Goal: Transaction & Acquisition: Purchase product/service

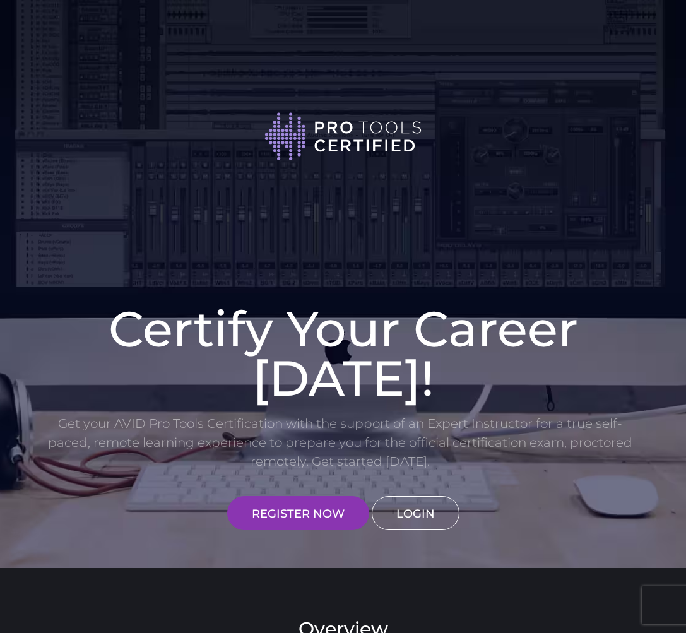
click at [436, 517] on link "LOGIN" at bounding box center [416, 513] width 88 height 34
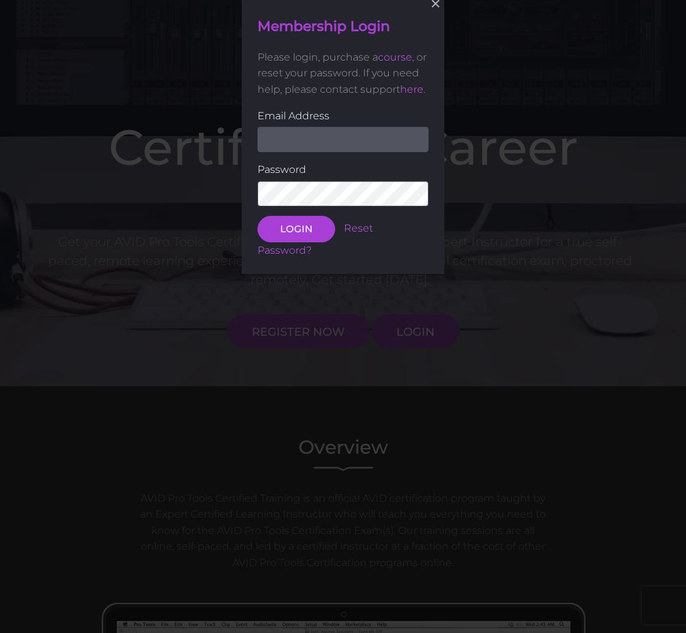
scroll to position [182, 0]
type input "[EMAIL_ADDRESS][DOMAIN_NAME]"
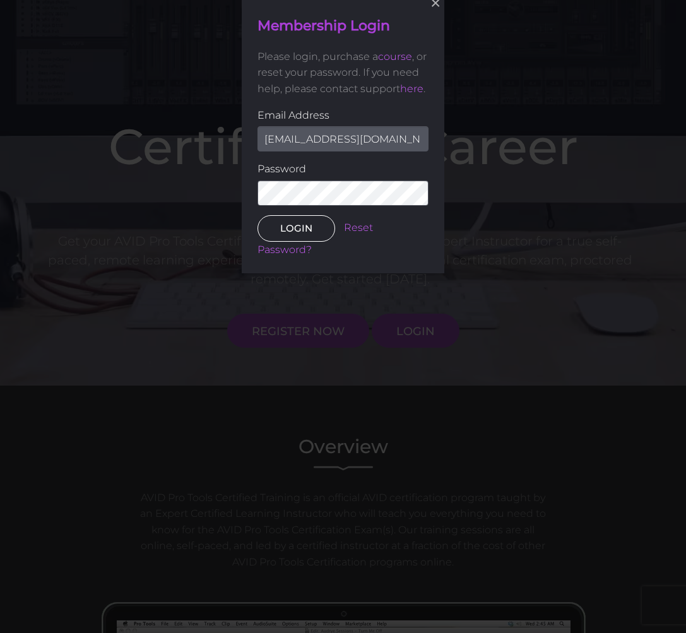
click at [302, 225] on button "LOGIN" at bounding box center [297, 228] width 78 height 27
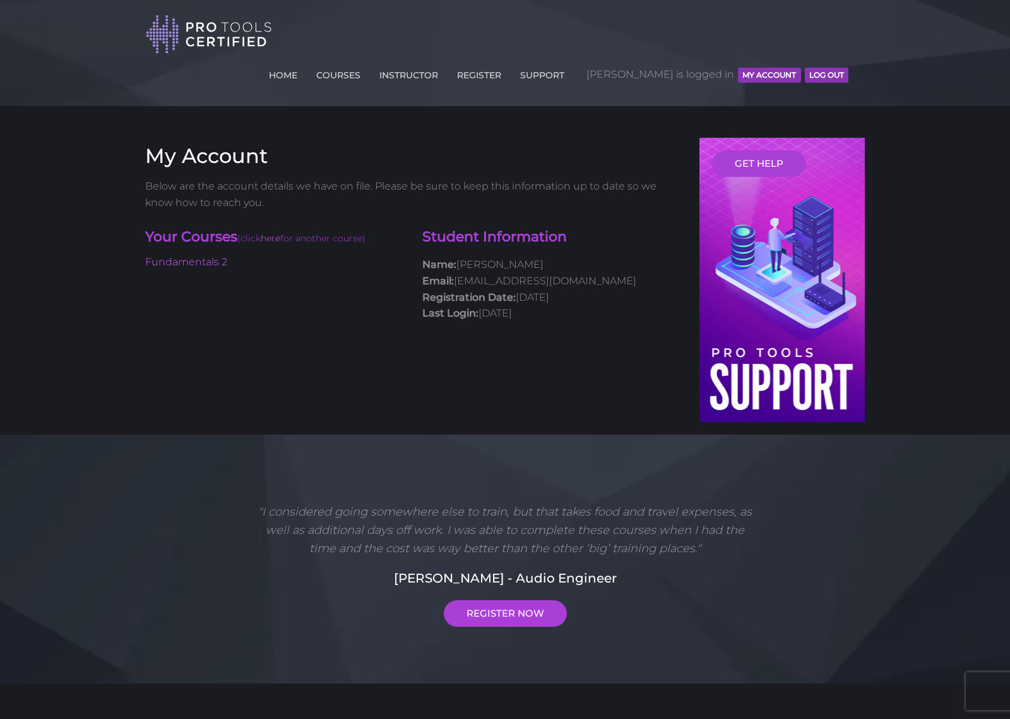
click at [686, 68] on button "MY ACCOUNT" at bounding box center [769, 75] width 63 height 15
click at [364, 63] on link "COURSES" at bounding box center [338, 73] width 51 height 20
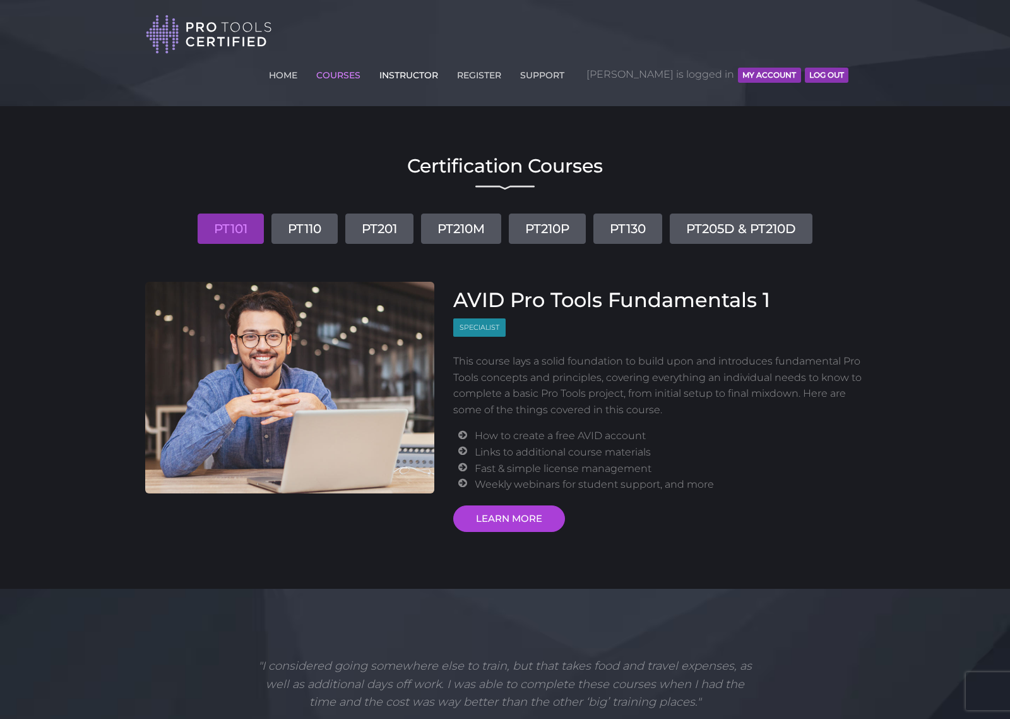
click at [441, 63] on link "INSTRUCTOR" at bounding box center [408, 73] width 65 height 20
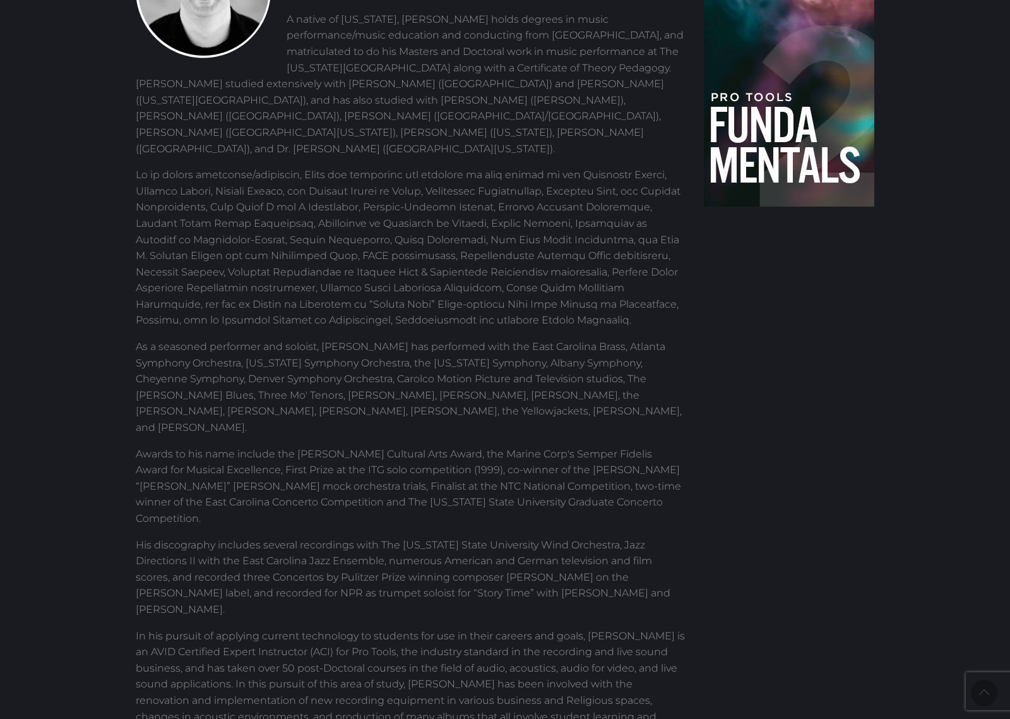
scroll to position [629, 0]
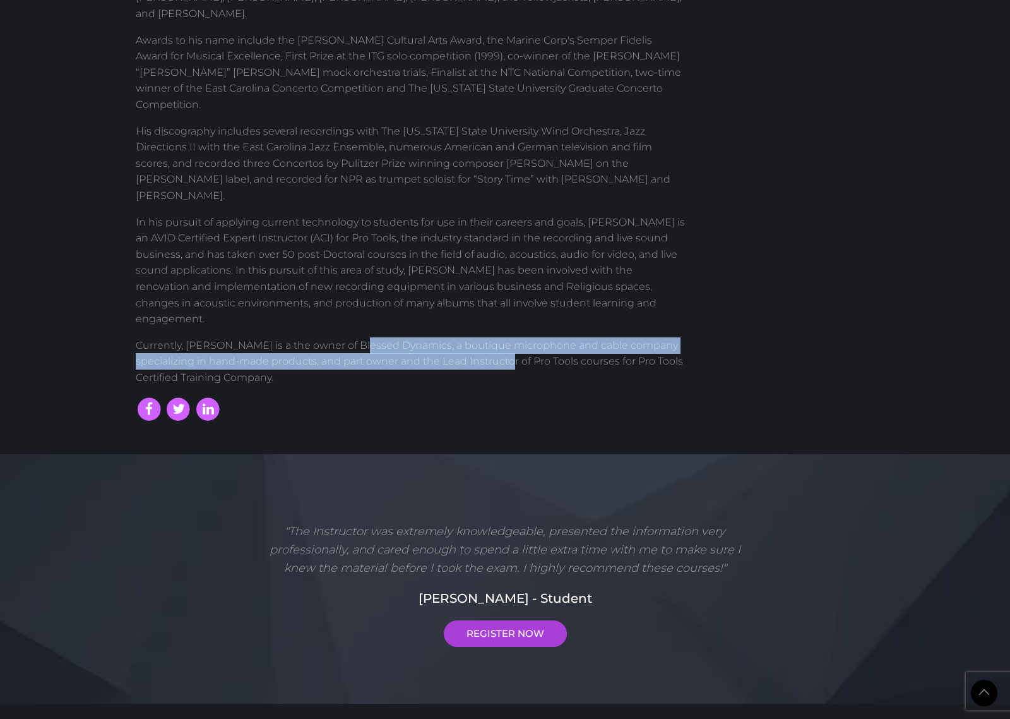
drag, startPoint x: 354, startPoint y: 213, endPoint x: 486, endPoint y: 219, distance: 132.7
click at [486, 337] on p "Currently, Scott is a the owner of Blessed Dynamics, a boutique microphone and …" at bounding box center [410, 361] width 549 height 49
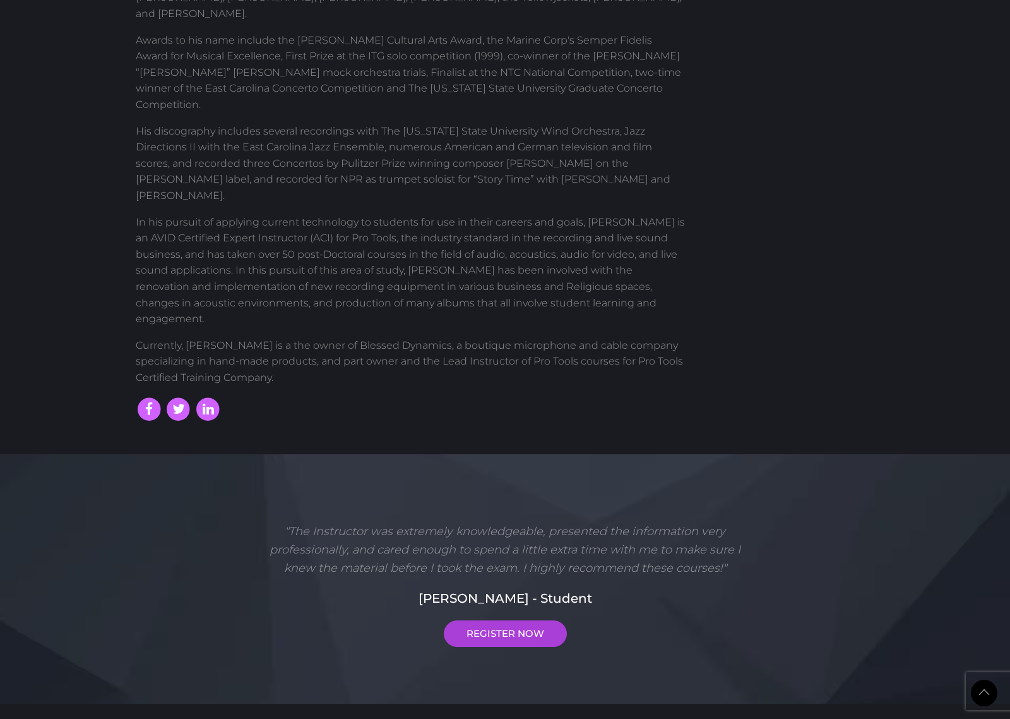
click at [490, 337] on p "Currently, Scott is a the owner of Blessed Dynamics, a boutique microphone and …" at bounding box center [410, 361] width 549 height 49
click at [378, 396] on div at bounding box center [410, 409] width 549 height 27
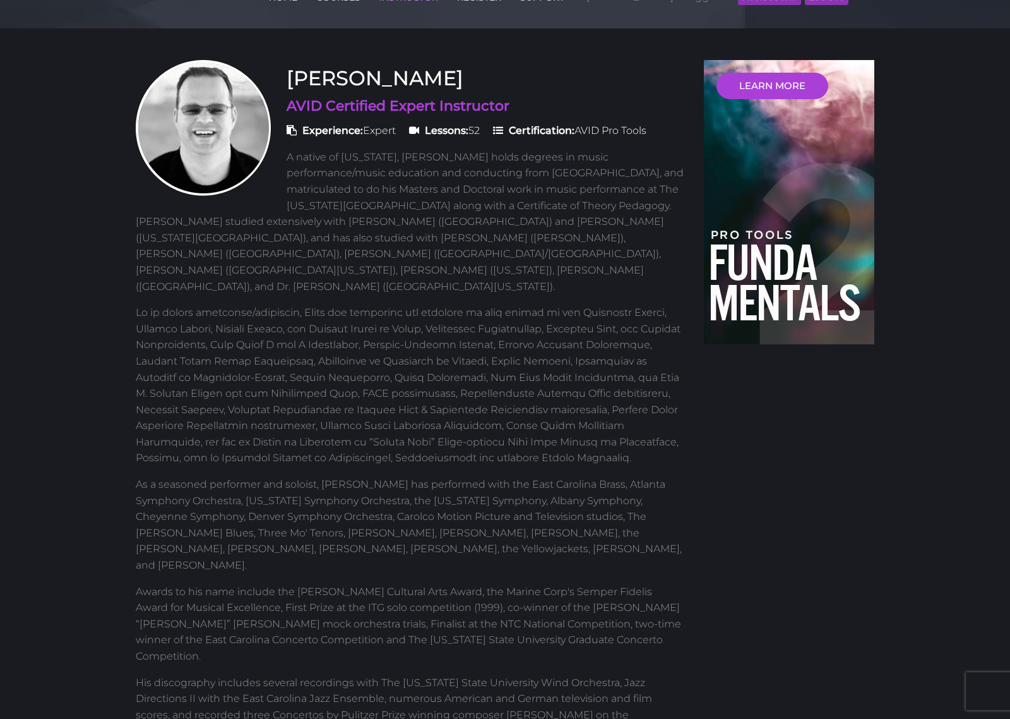
scroll to position [0, 0]
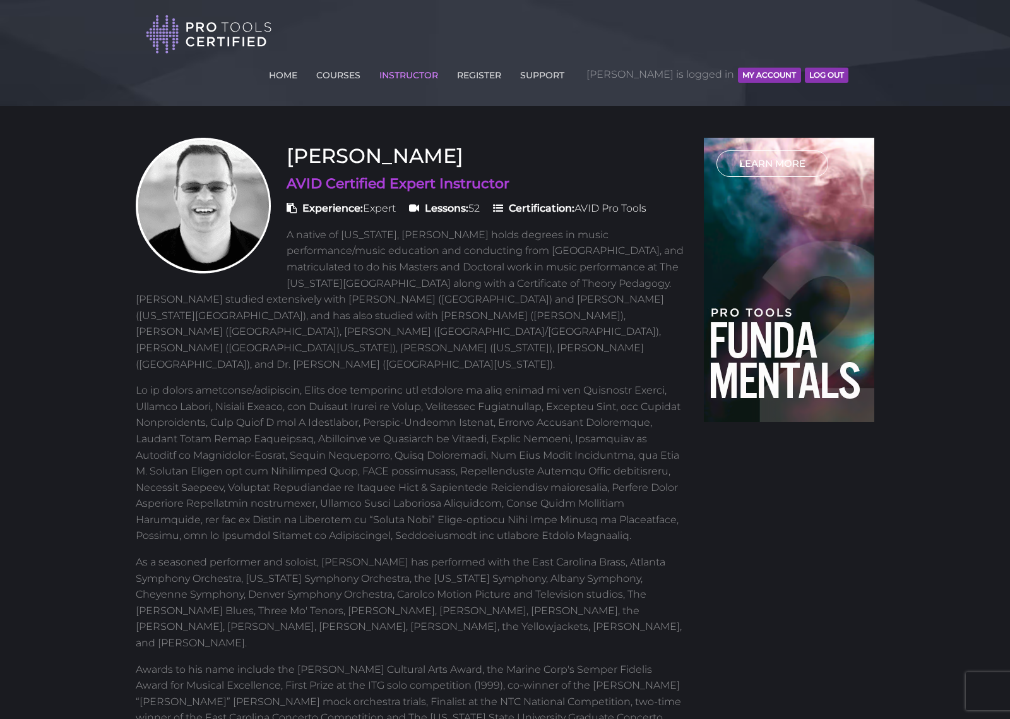
click at [748, 150] on link "LEARN MORE" at bounding box center [773, 163] width 112 height 27
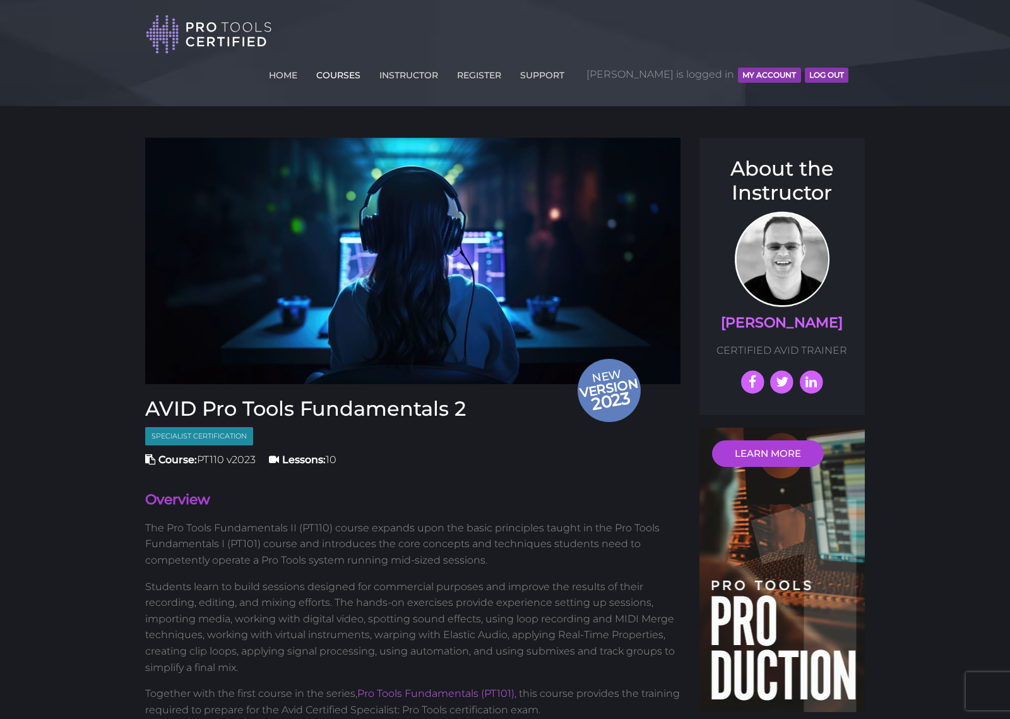
click at [364, 63] on link "COURSES" at bounding box center [338, 73] width 51 height 20
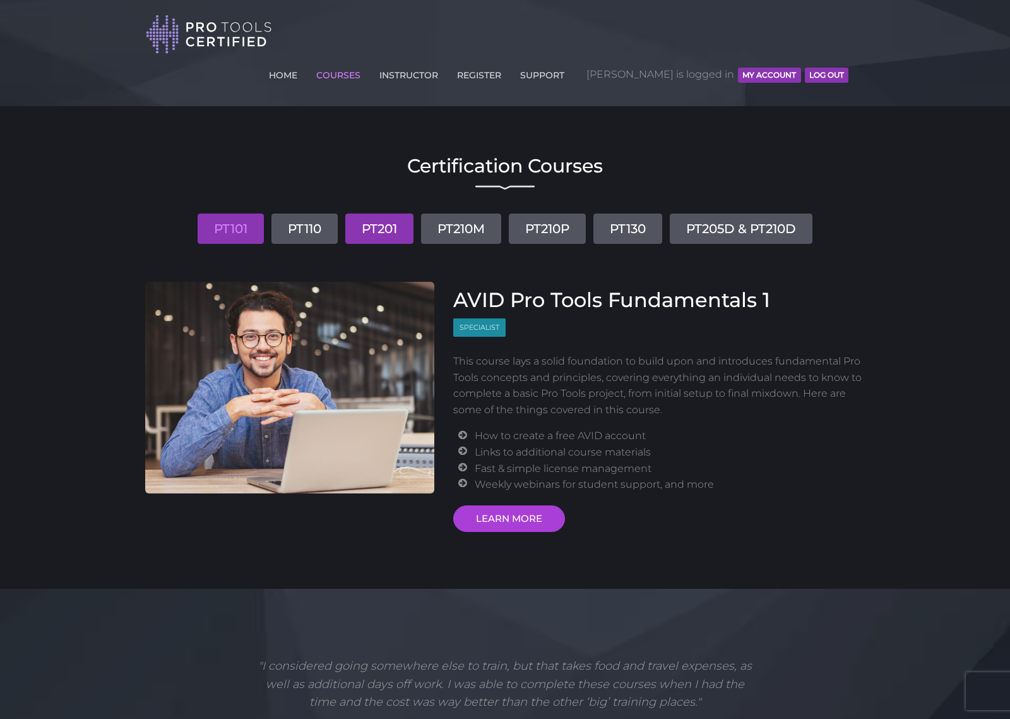
click at [400, 213] on link "PT201" at bounding box center [379, 228] width 68 height 30
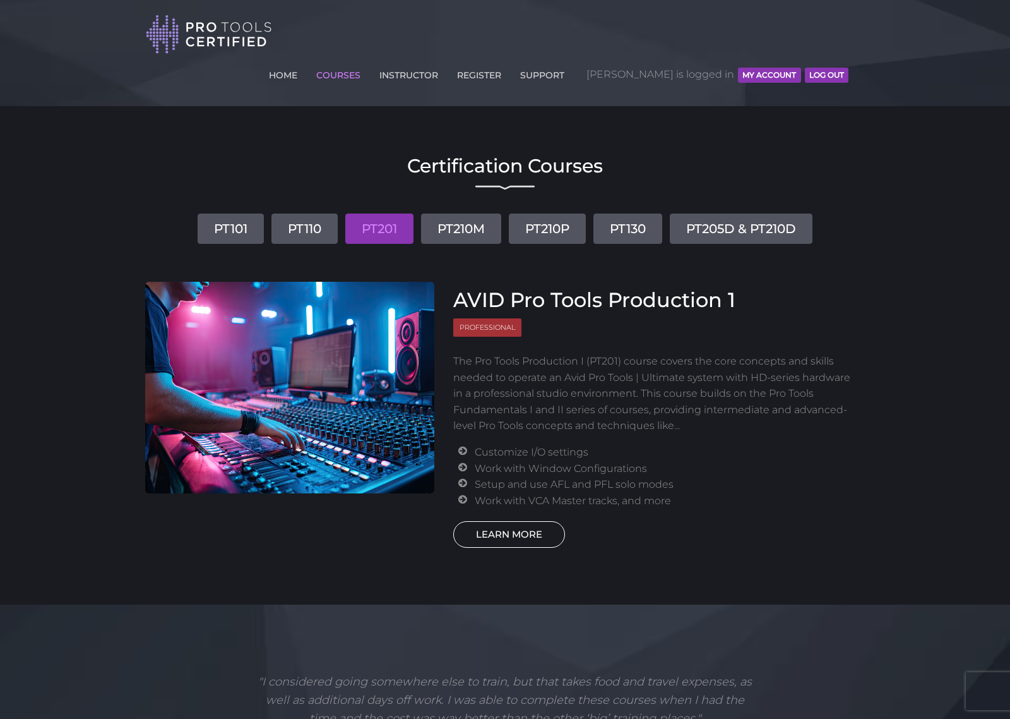
click at [517, 521] on link "LEARN MORE" at bounding box center [509, 534] width 112 height 27
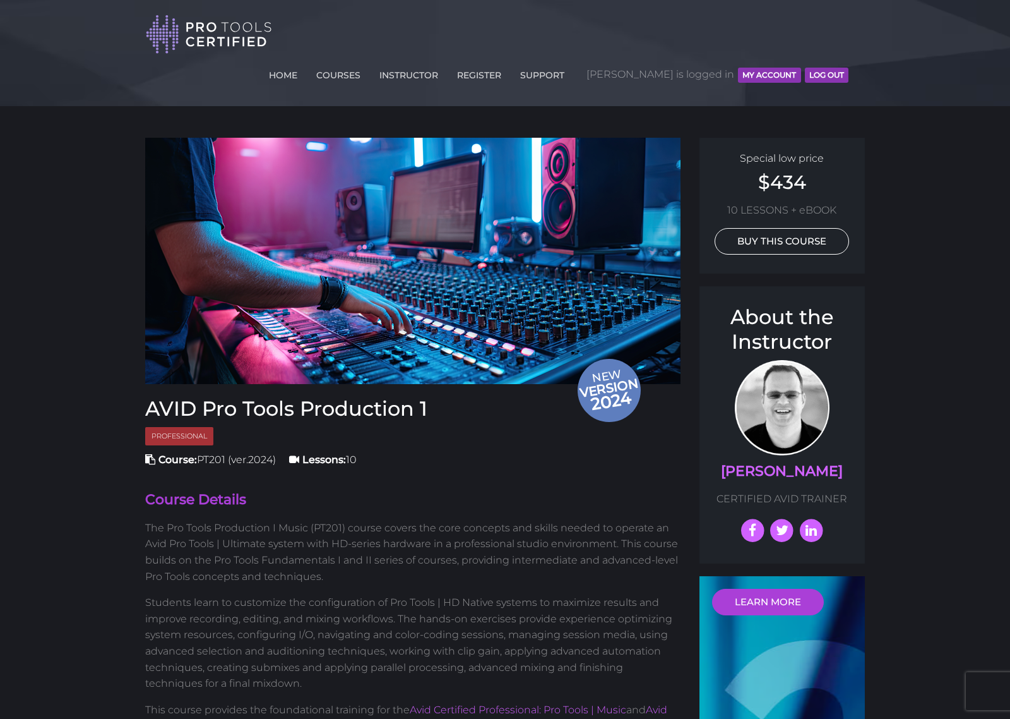
click at [793, 228] on link "BUY THIS COURSE" at bounding box center [782, 241] width 134 height 27
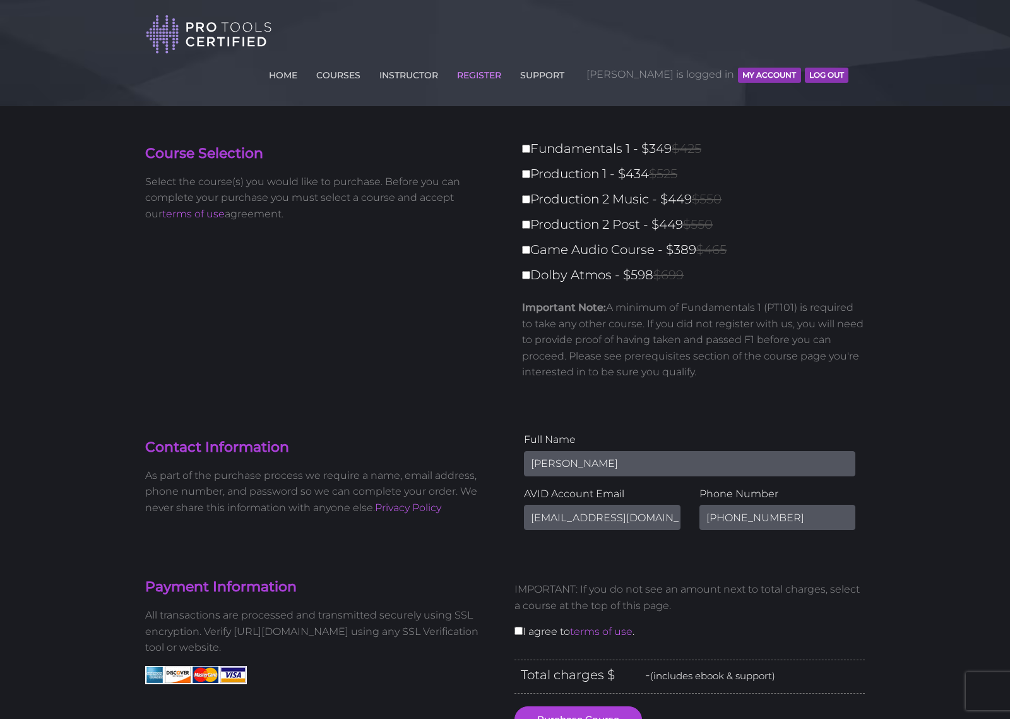
click at [524, 170] on input "Production 1 - $434 $525" at bounding box center [526, 174] width 8 height 8
checkbox input "true"
type input "434"
click at [529, 170] on input "Production 1 - $434 $525" at bounding box center [526, 174] width 8 height 8
checkbox input "false"
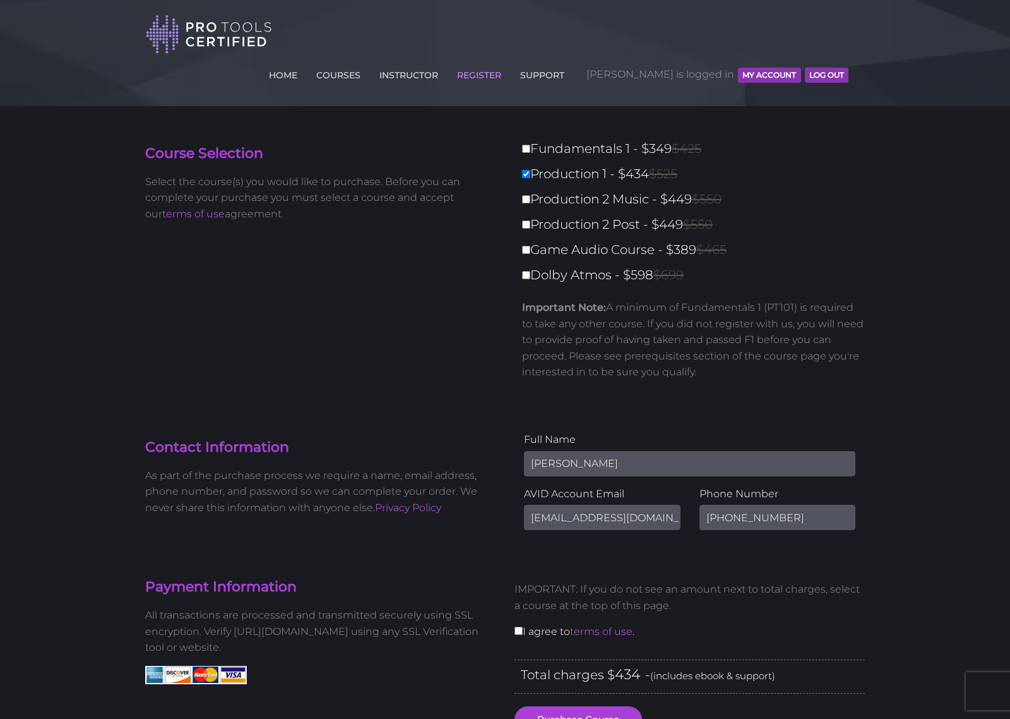
type input "0"
click at [523, 271] on input "Dolby Atmos - $598 $699" at bounding box center [526, 275] width 8 height 8
checkbox input "true"
type input "598"
click at [523, 271] on input "Dolby Atmos - $598 $699" at bounding box center [526, 275] width 8 height 8
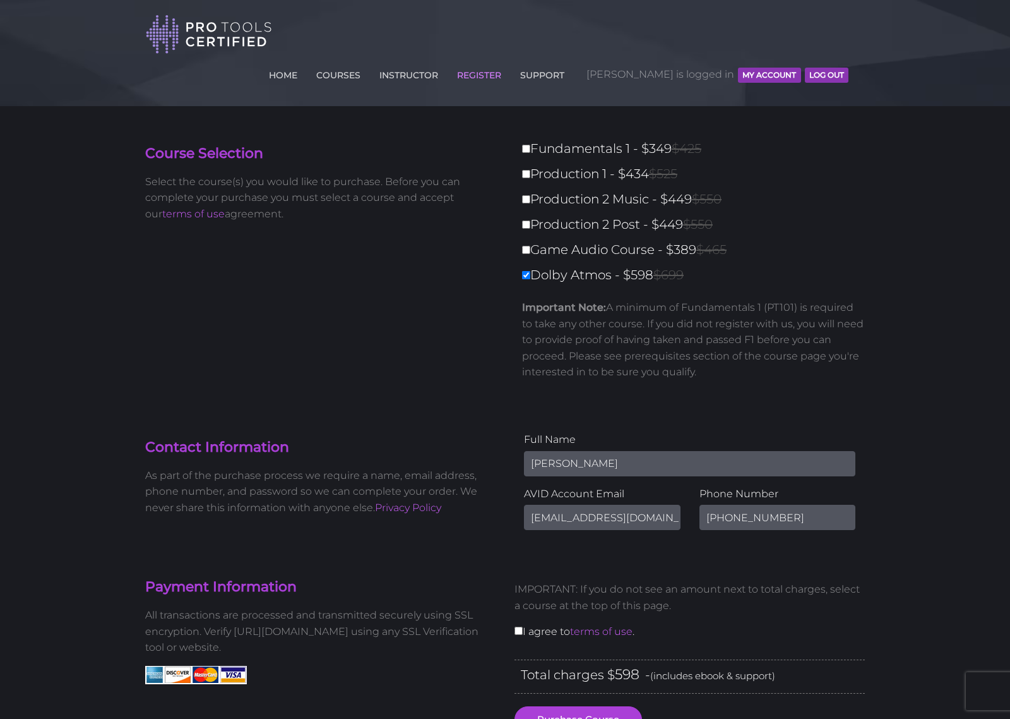
checkbox input "false"
type input "0"
click at [523, 271] on input "Dolby Atmos - $598 $699" at bounding box center [526, 275] width 8 height 8
checkbox input "true"
type input "598"
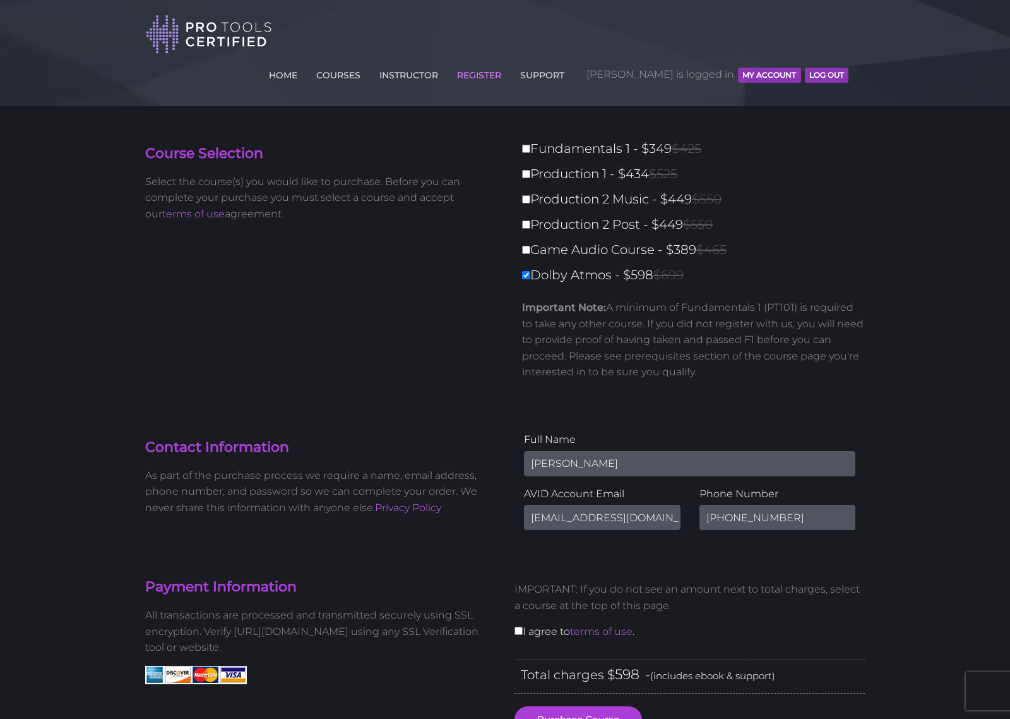
click at [523, 271] on input "Dolby Atmos - $598 $699" at bounding box center [526, 275] width 8 height 8
checkbox input "false"
type input "0"
click at [526, 170] on input "Production 1 - $434 $525" at bounding box center [526, 174] width 8 height 8
checkbox input "true"
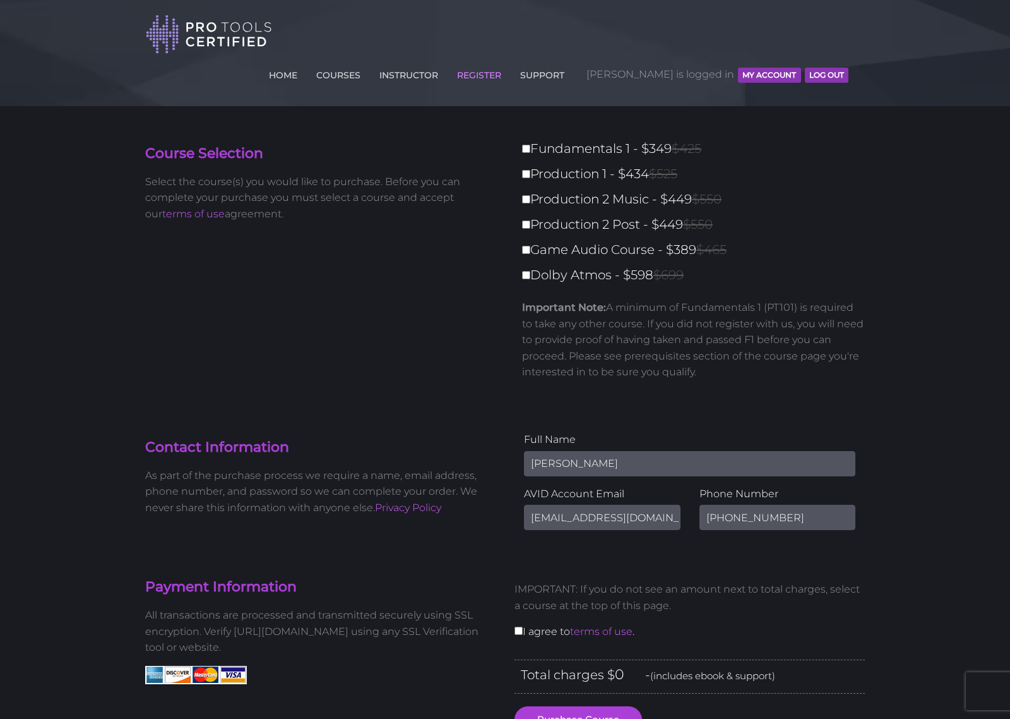
type input "434"
click at [500, 184] on div "Course Selection Select the course(s) you would like to purchase. Before you ca…" at bounding box center [320, 185] width 369 height 95
click at [396, 228] on div "Course Selection Select the course(s) you would like to purchase. Before you ca…" at bounding box center [505, 268] width 739 height 262
